Goal: Navigation & Orientation: Find specific page/section

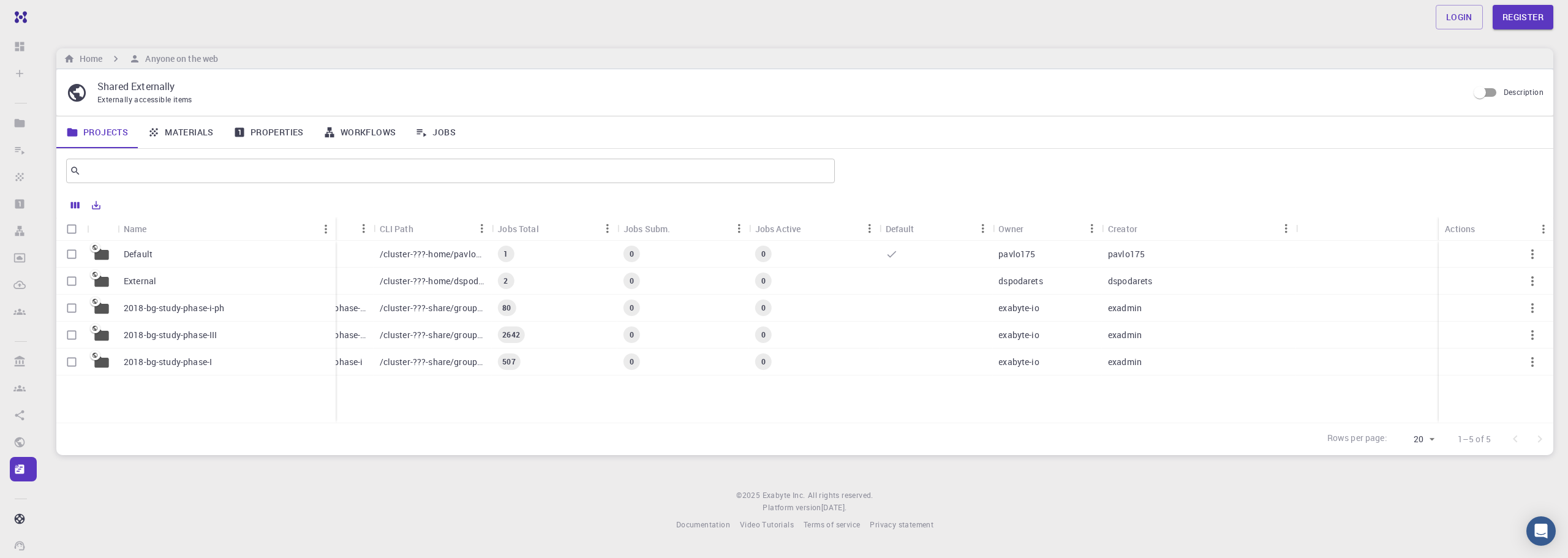
drag, startPoint x: 222, startPoint y: 231, endPoint x: 332, endPoint y: 261, distance: 114.0
click at [332, 261] on div "Name Accounting slug CLI Path Jobs Total Jobs Subm. Jobs Active Default Owner C…" at bounding box center [804, 320] width 1496 height 206
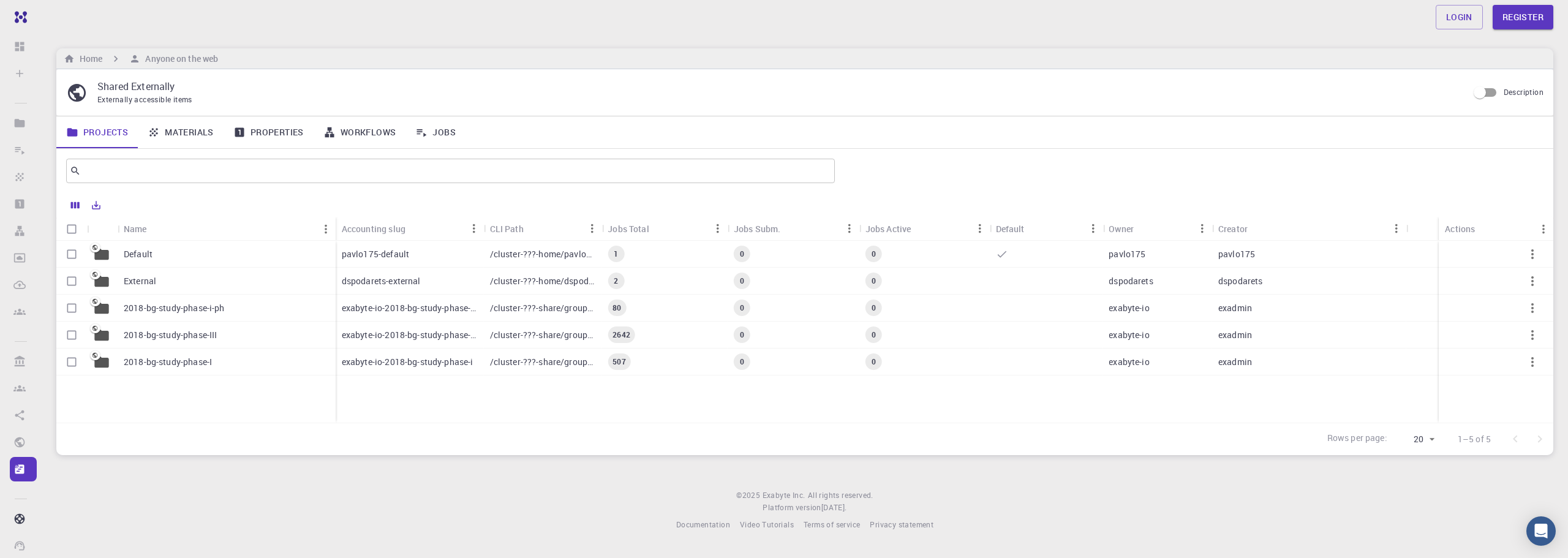
click at [146, 282] on p "External" at bounding box center [140, 282] width 32 height 12
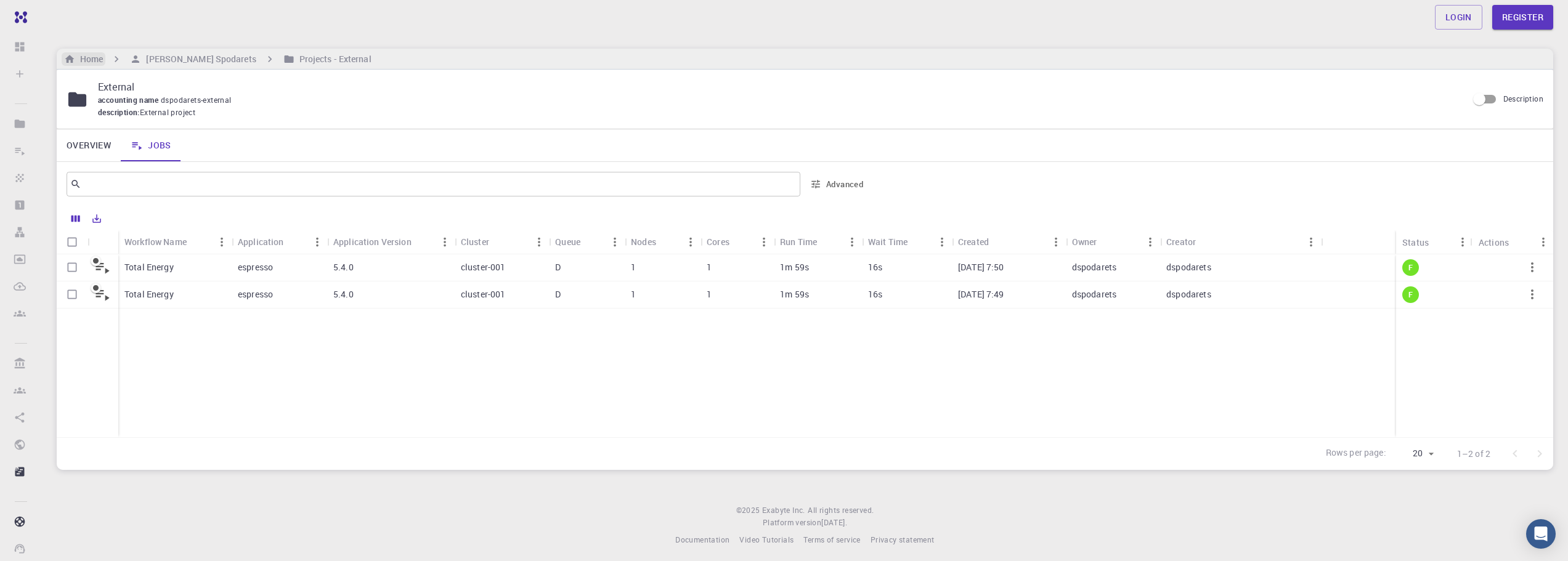
click at [87, 63] on h6 "Home" at bounding box center [89, 60] width 28 height 14
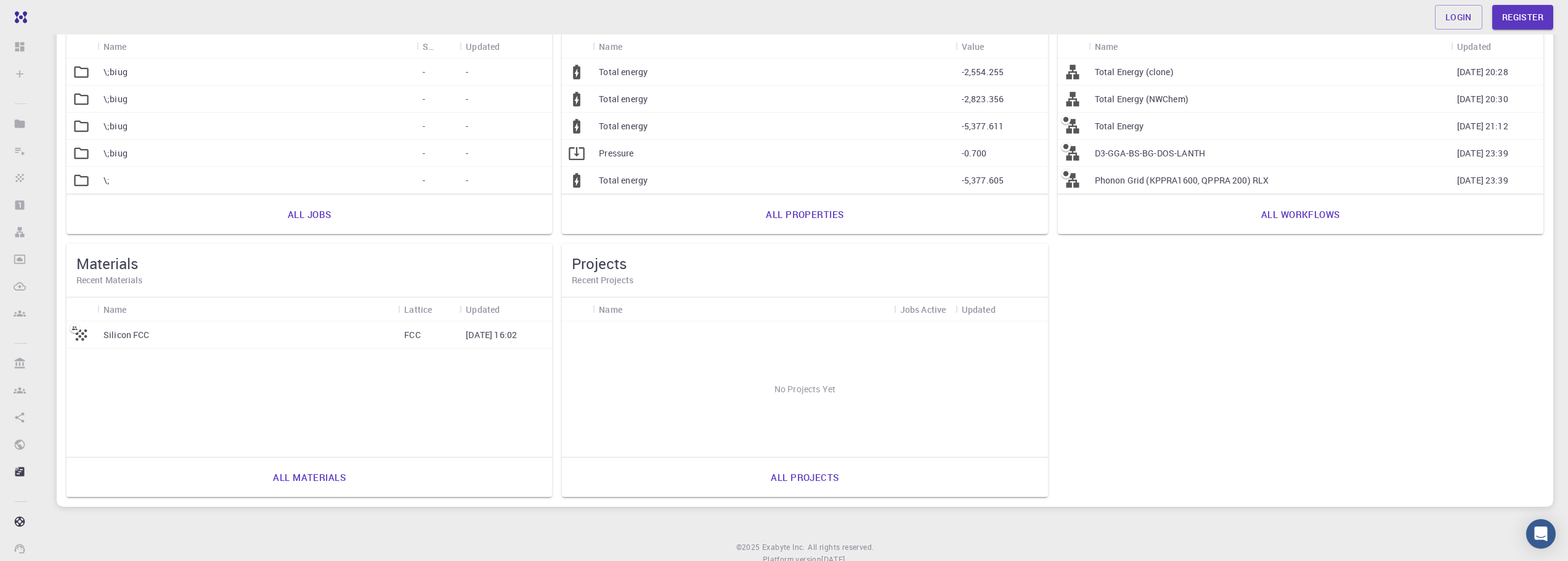
scroll to position [199, 0]
